Goal: Task Accomplishment & Management: Manage account settings

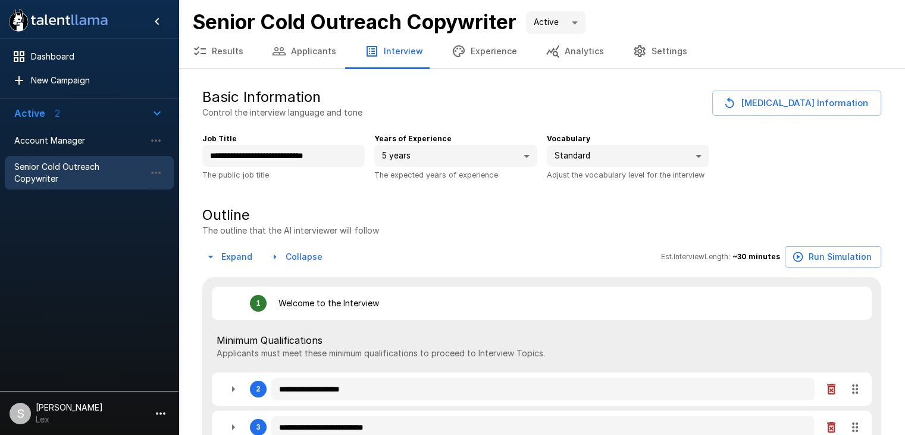
type textarea "*"
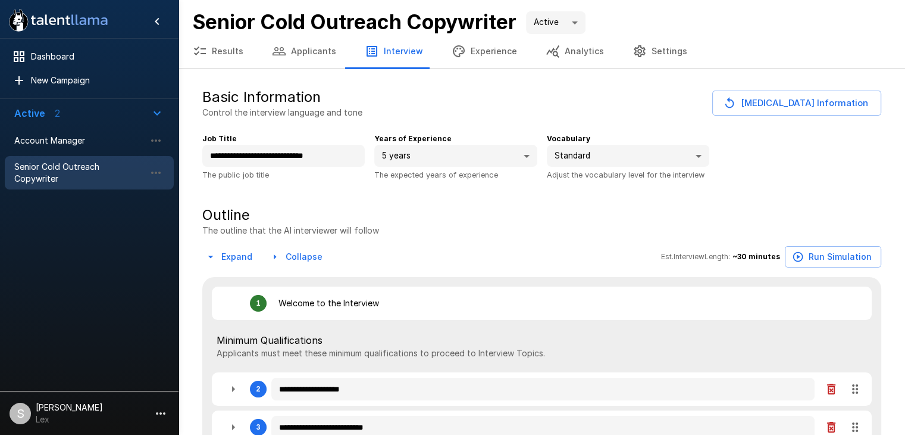
type textarea "*"
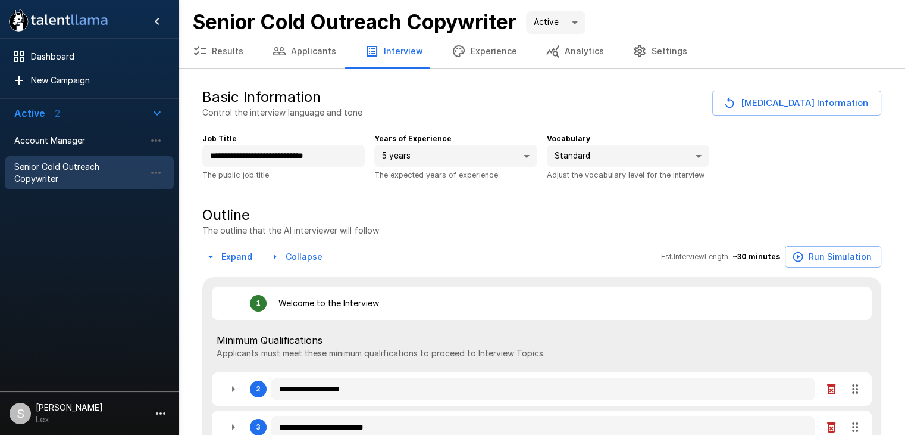
type textarea "*"
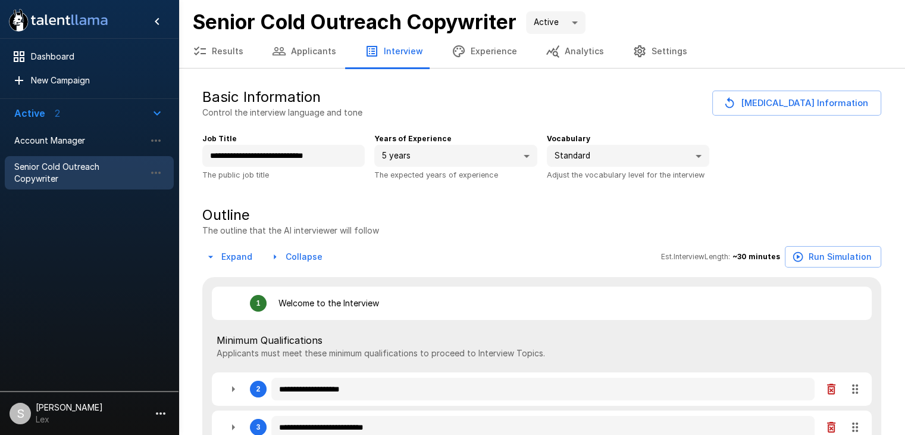
type textarea "*"
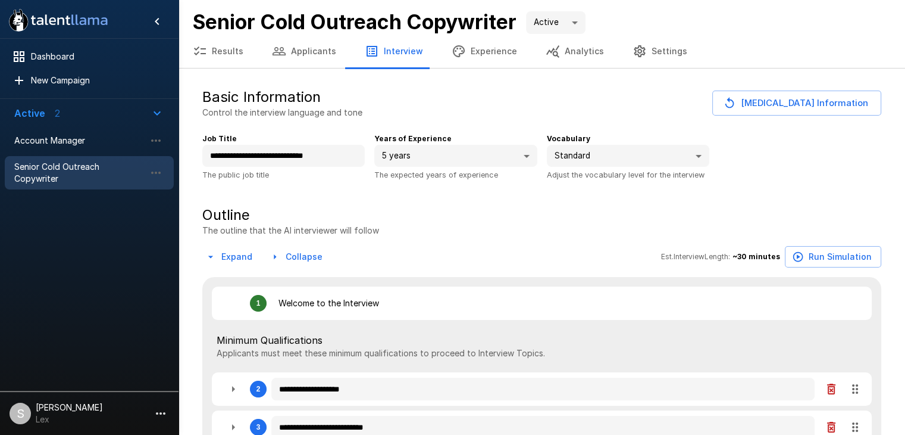
type textarea "*"
click at [70, 139] on span "Account Manager" at bounding box center [79, 141] width 131 height 12
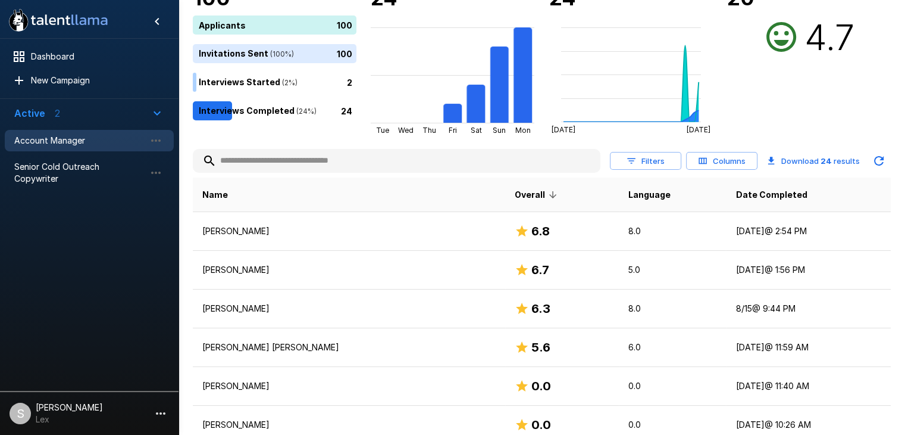
scroll to position [89, 0]
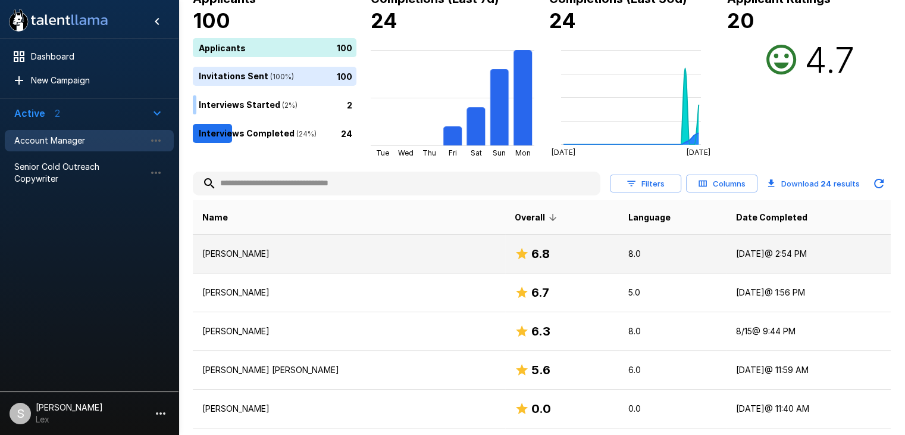
click at [215, 253] on p "[PERSON_NAME]" at bounding box center [348, 254] width 293 height 12
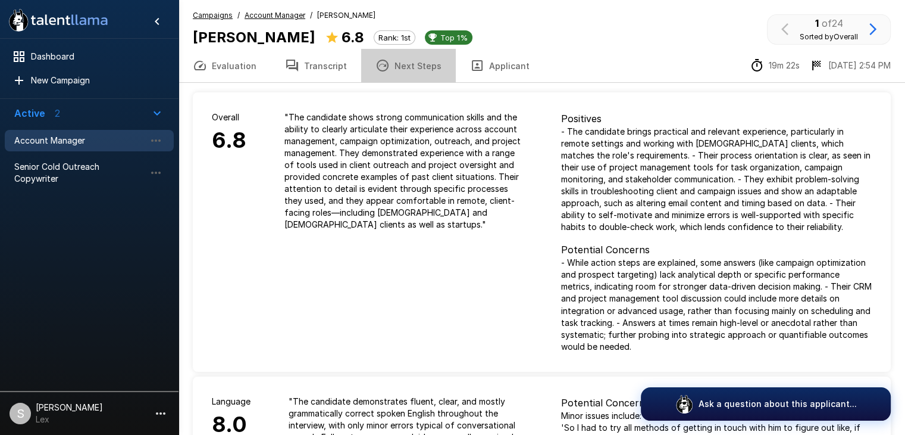
click at [410, 68] on button "Next Steps" at bounding box center [408, 65] width 95 height 33
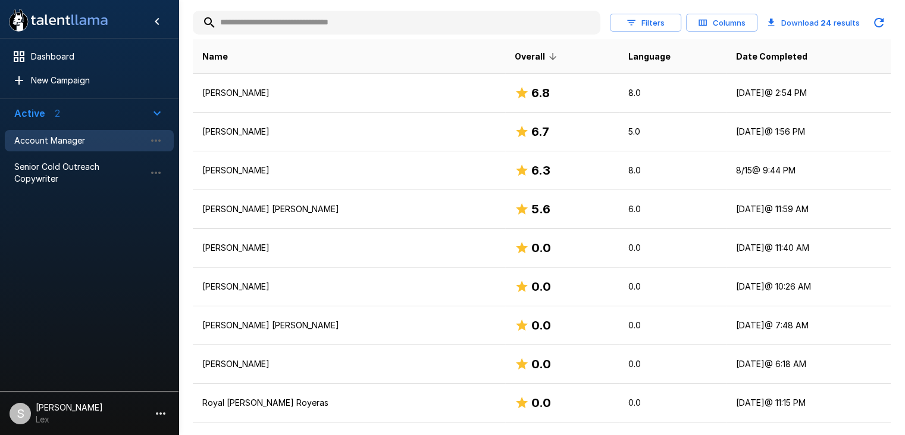
scroll to position [252, 0]
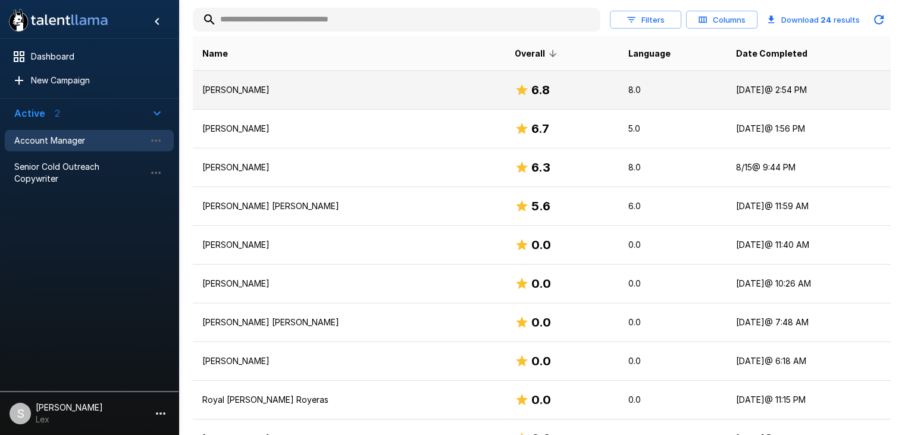
click at [246, 92] on p "[PERSON_NAME]" at bounding box center [348, 90] width 293 height 12
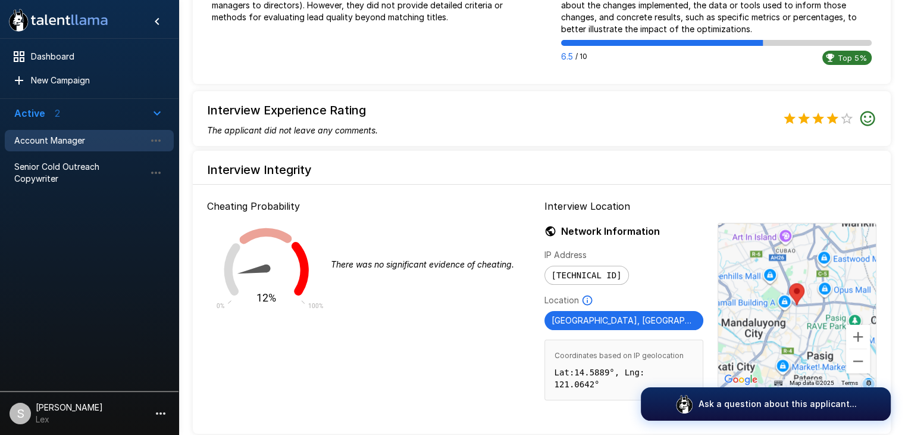
scroll to position [1364, 0]
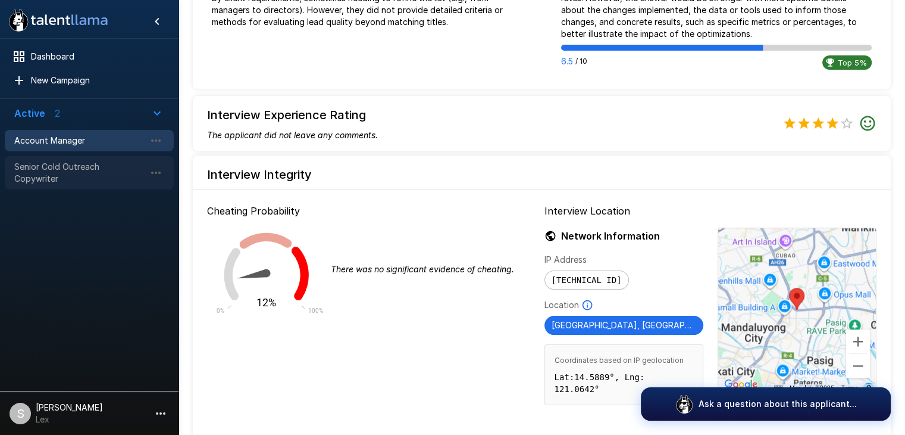
click at [95, 168] on span "Senior Cold Outreach Copywriter" at bounding box center [79, 173] width 131 height 24
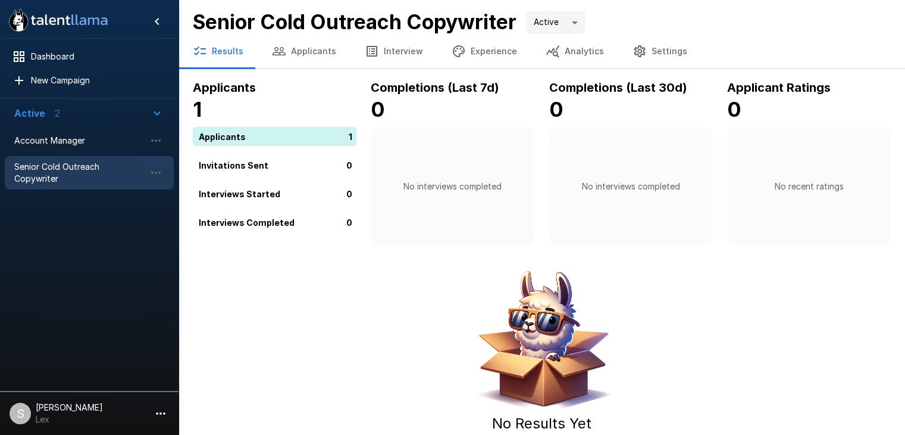
click at [233, 49] on button "Results" at bounding box center [218, 51] width 79 height 33
click at [233, 50] on button "Results" at bounding box center [218, 51] width 79 height 33
click at [59, 139] on span "Account Manager" at bounding box center [79, 141] width 131 height 12
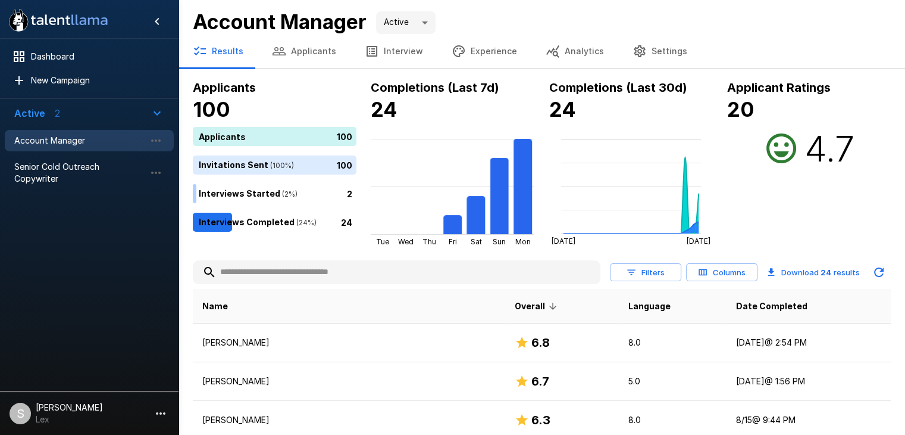
click at [292, 52] on button "Applicants" at bounding box center [304, 51] width 93 height 33
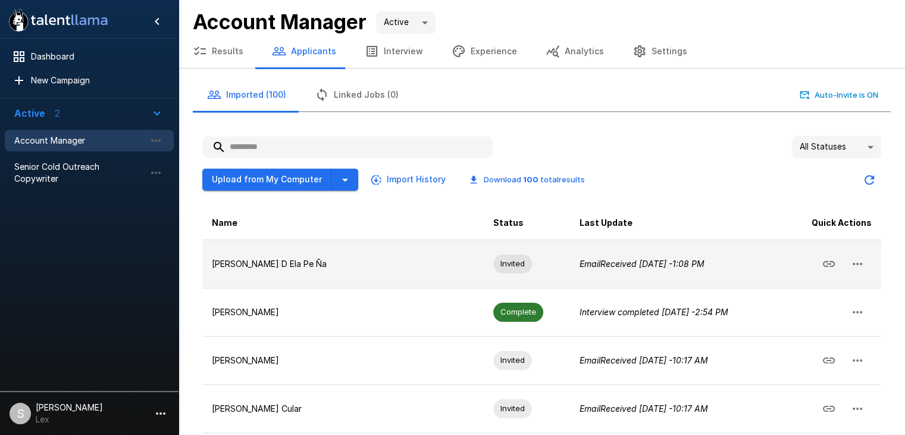
click at [852, 260] on icon "button" at bounding box center [858, 264] width 14 height 14
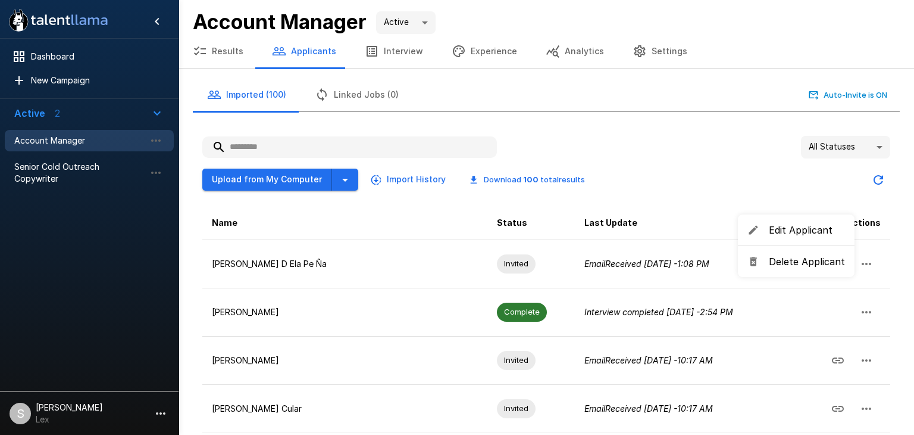
click at [694, 198] on div at bounding box center [457, 217] width 914 height 435
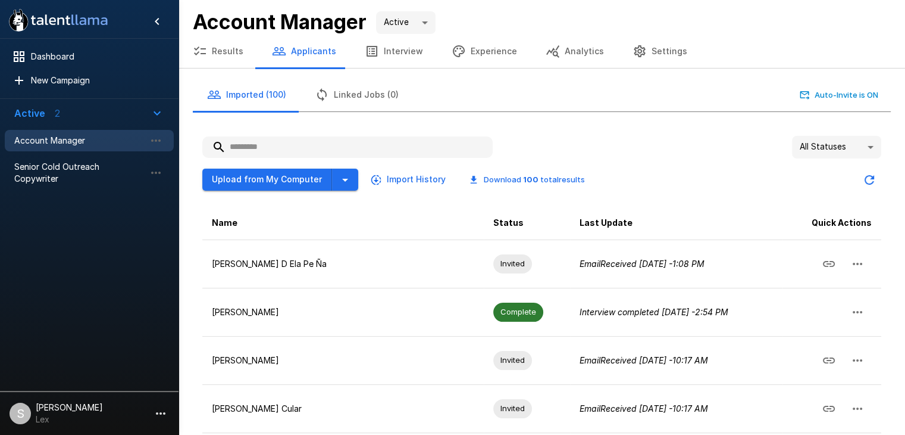
click at [214, 53] on button "Results" at bounding box center [218, 51] width 79 height 33
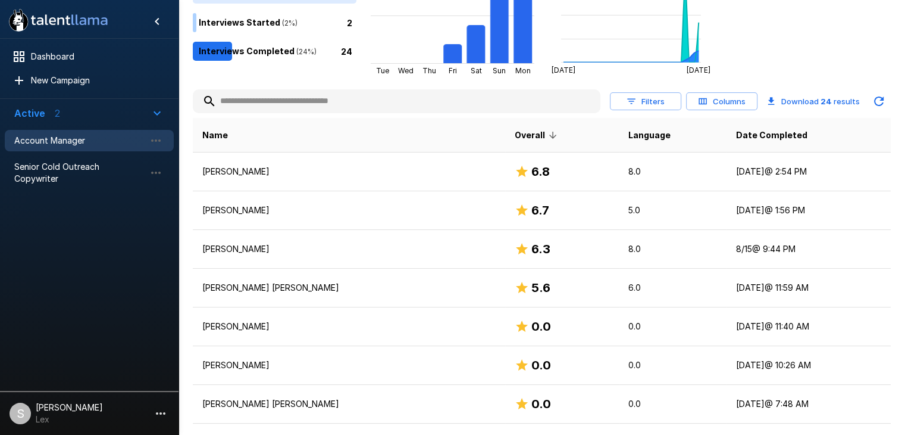
scroll to position [207, 0]
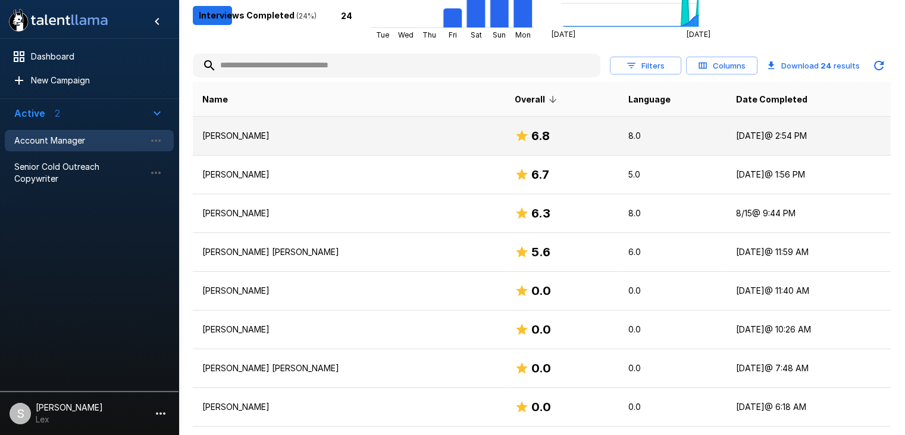
click at [270, 139] on p "[PERSON_NAME]" at bounding box center [348, 136] width 293 height 12
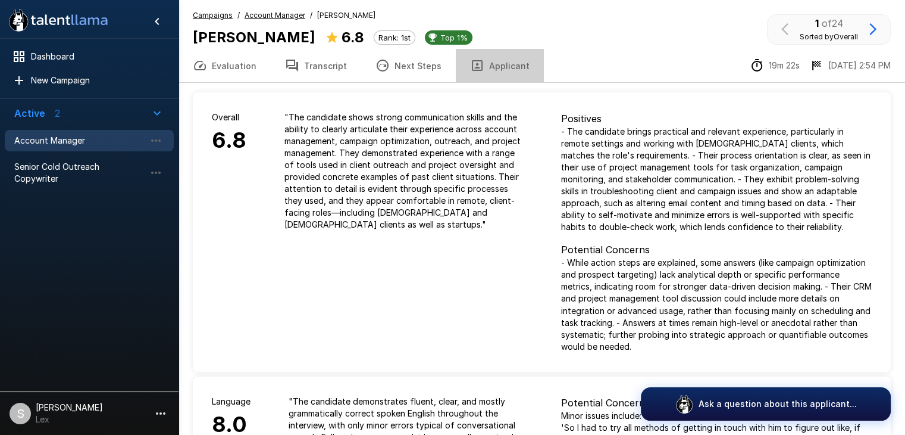
click at [499, 65] on button "Applicant" at bounding box center [500, 65] width 88 height 33
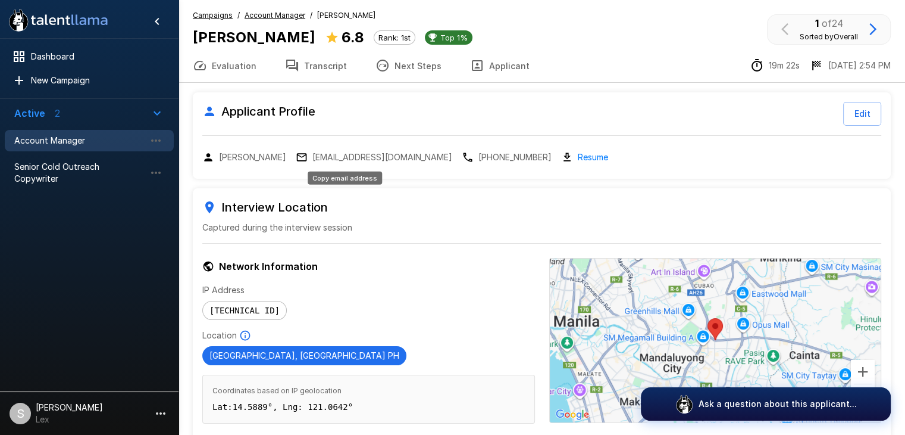
click at [341, 157] on p "kbsfetalino@gmail.com" at bounding box center [382, 157] width 140 height 12
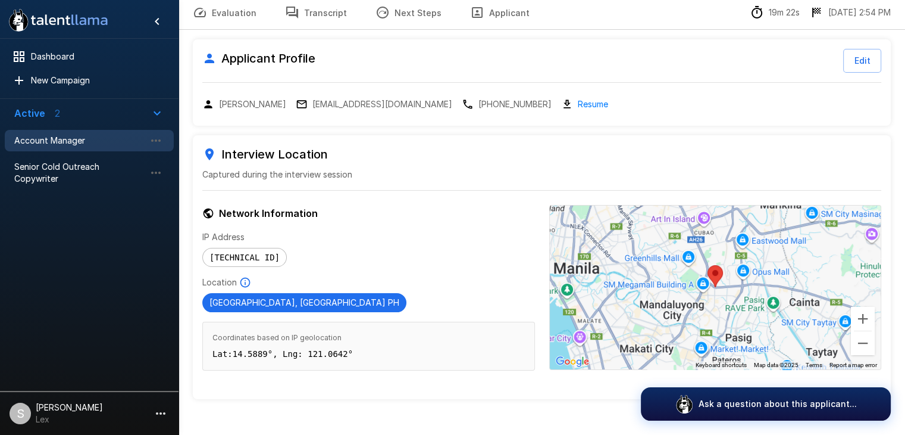
scroll to position [52, 0]
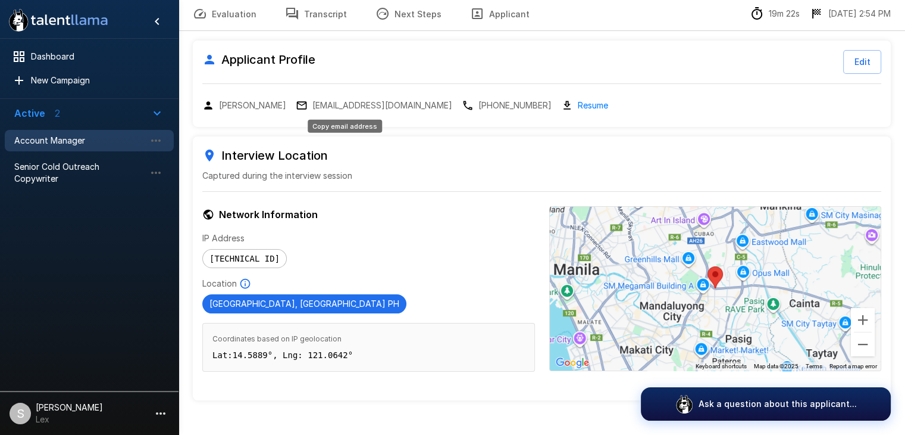
drag, startPoint x: 379, startPoint y: 104, endPoint x: 340, endPoint y: 103, distance: 38.1
click at [340, 103] on p "kbsfetalino@gmail.com" at bounding box center [382, 105] width 140 height 12
